Goal: Manage account settings

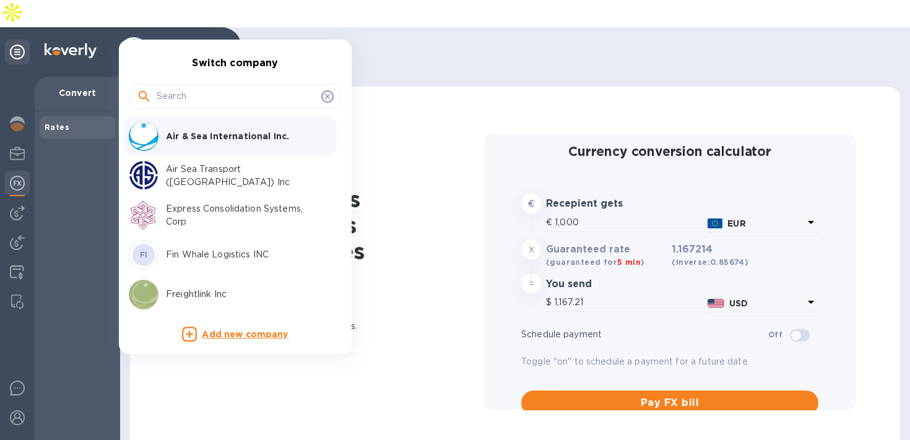
scroll to position [44, 0]
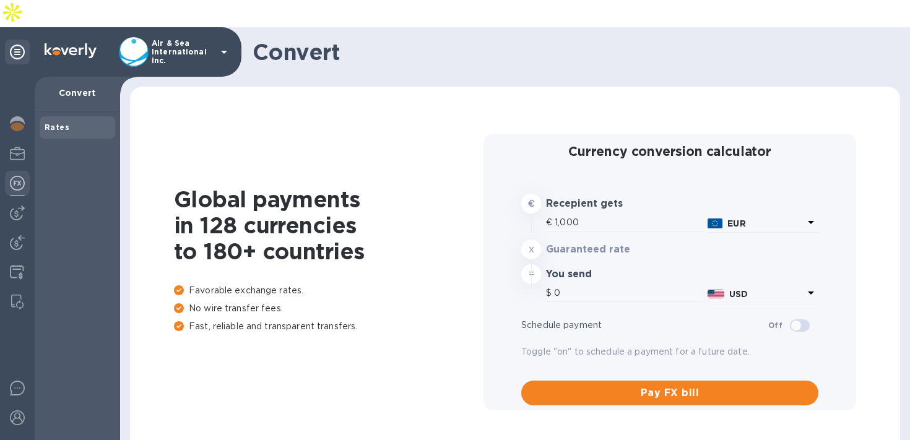
type input "1,168.02"
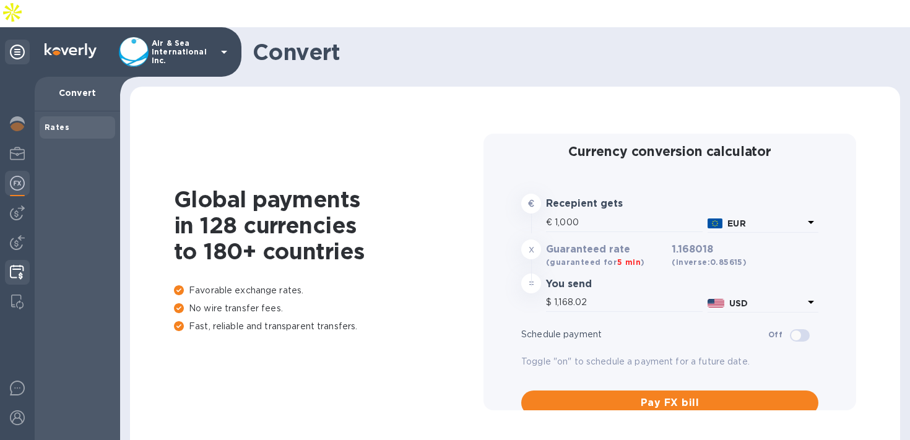
click at [20, 265] on img at bounding box center [17, 272] width 14 height 15
